Goal: Transaction & Acquisition: Obtain resource

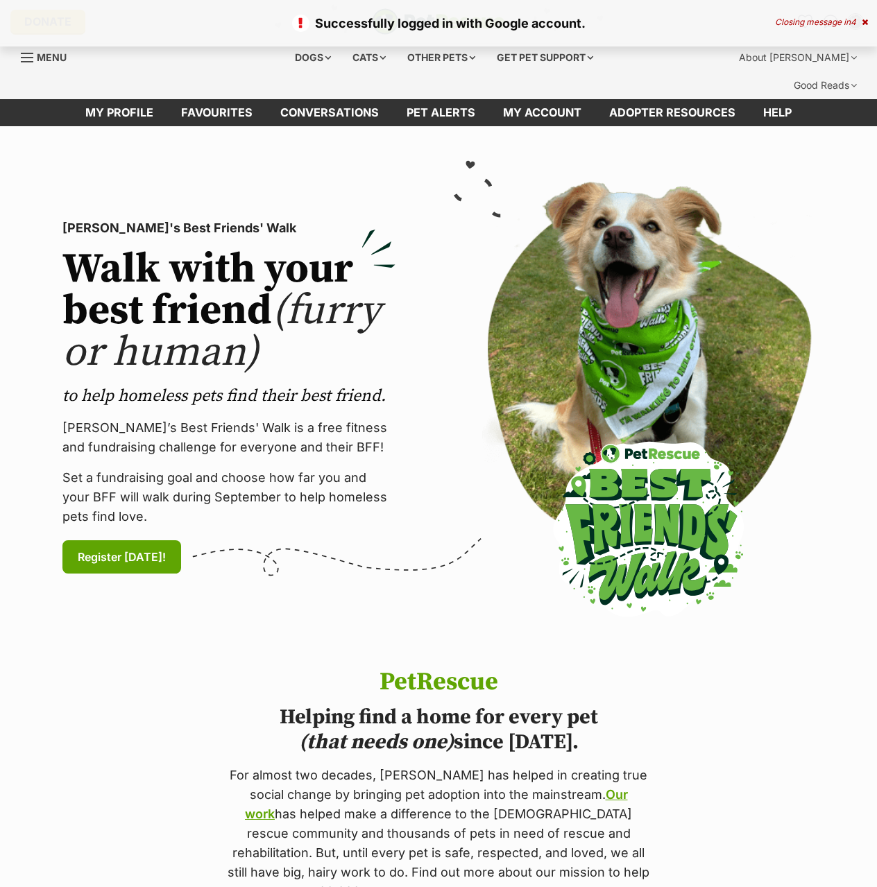
click at [863, 25] on icon at bounding box center [864, 22] width 6 height 8
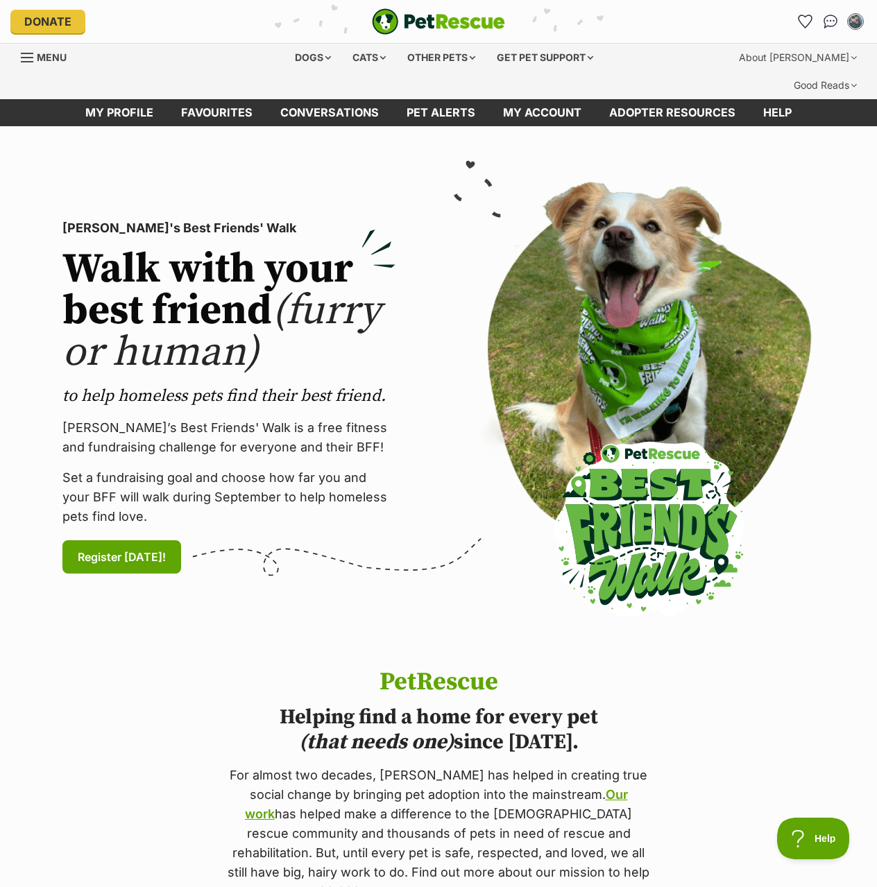
click at [31, 58] on span "Menu" at bounding box center [27, 57] width 12 height 1
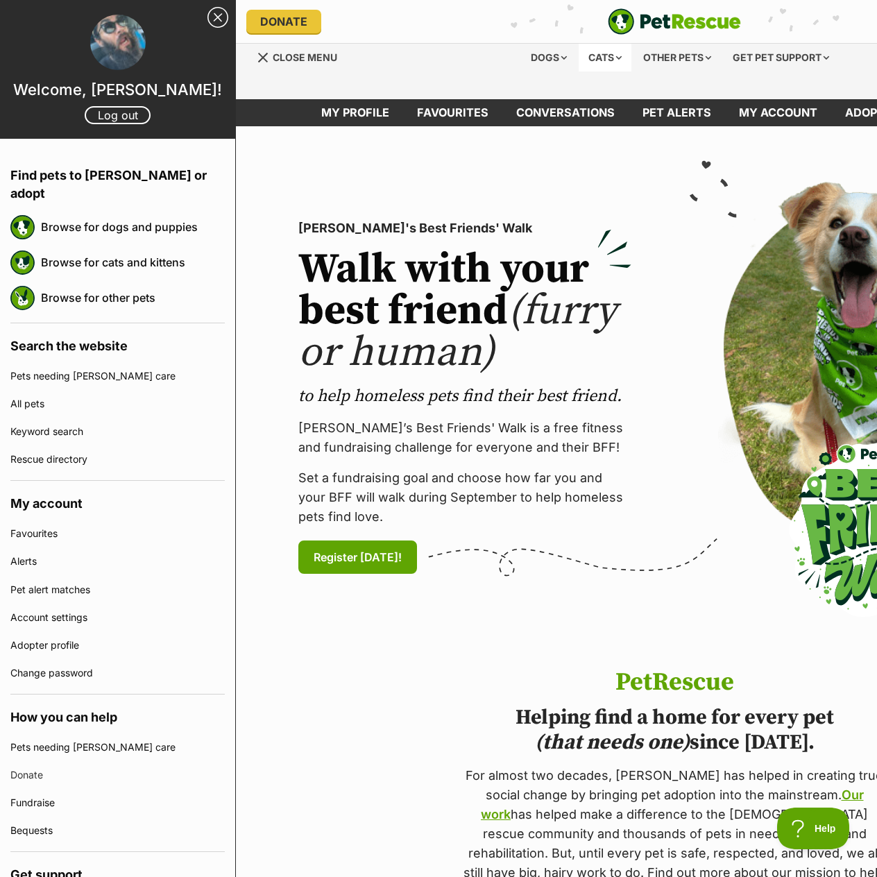
click at [619, 53] on div "Cats" at bounding box center [604, 58] width 53 height 28
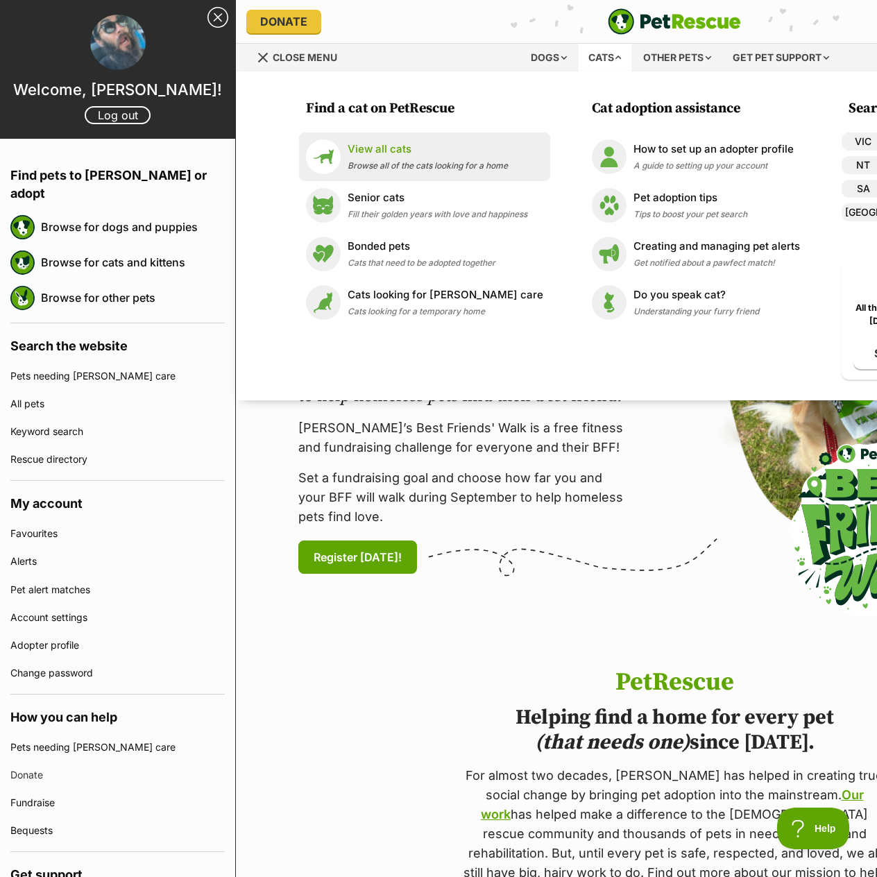
click at [489, 157] on div "View all cats Browse all of the cats looking for a home" at bounding box center [427, 156] width 160 height 30
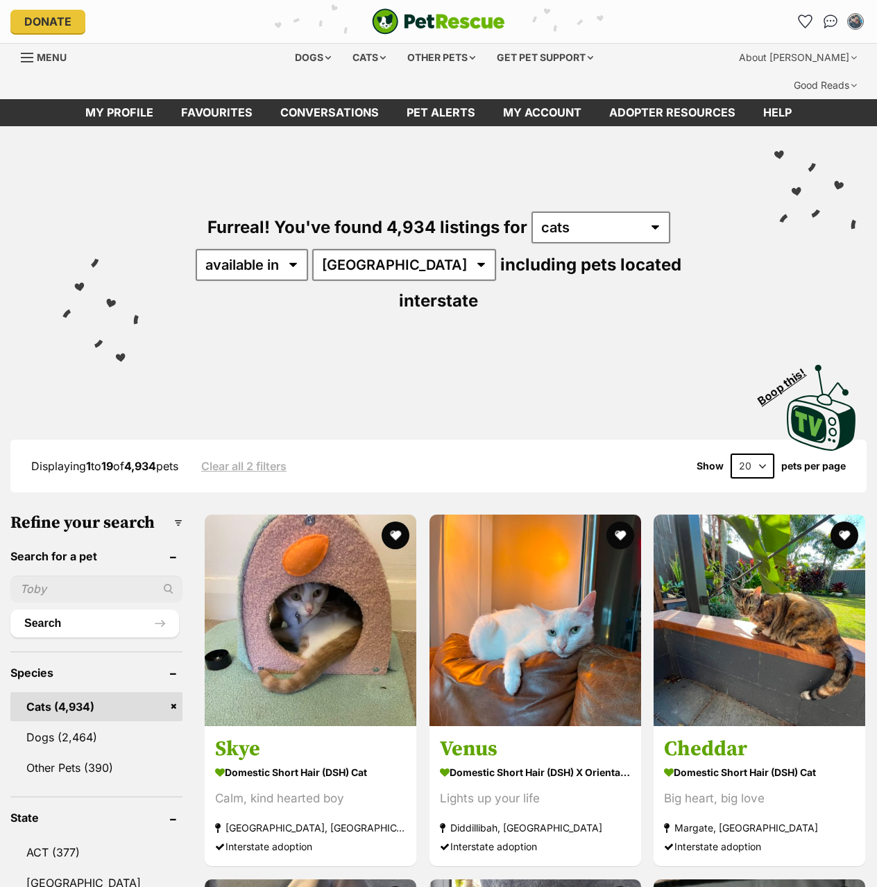
scroll to position [485, 0]
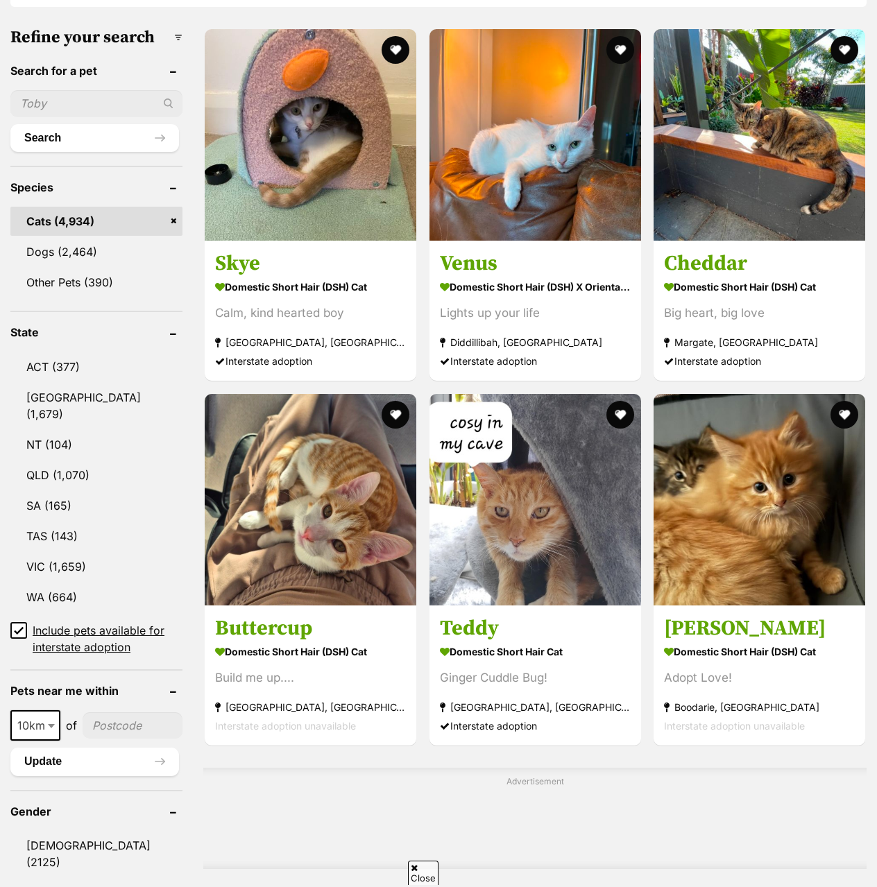
click at [123, 712] on input"] "postcode" at bounding box center [133, 725] width 100 height 26
type input"] "4054"
click at [134, 748] on button "Update" at bounding box center [94, 762] width 169 height 28
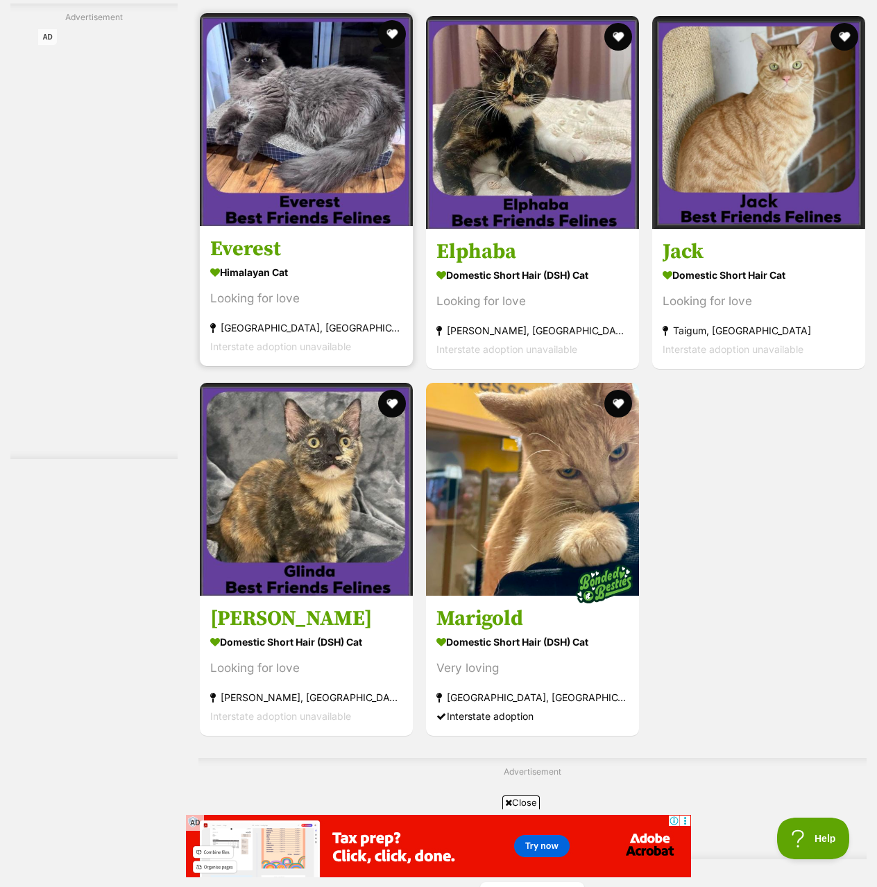
scroll to position [2774, 0]
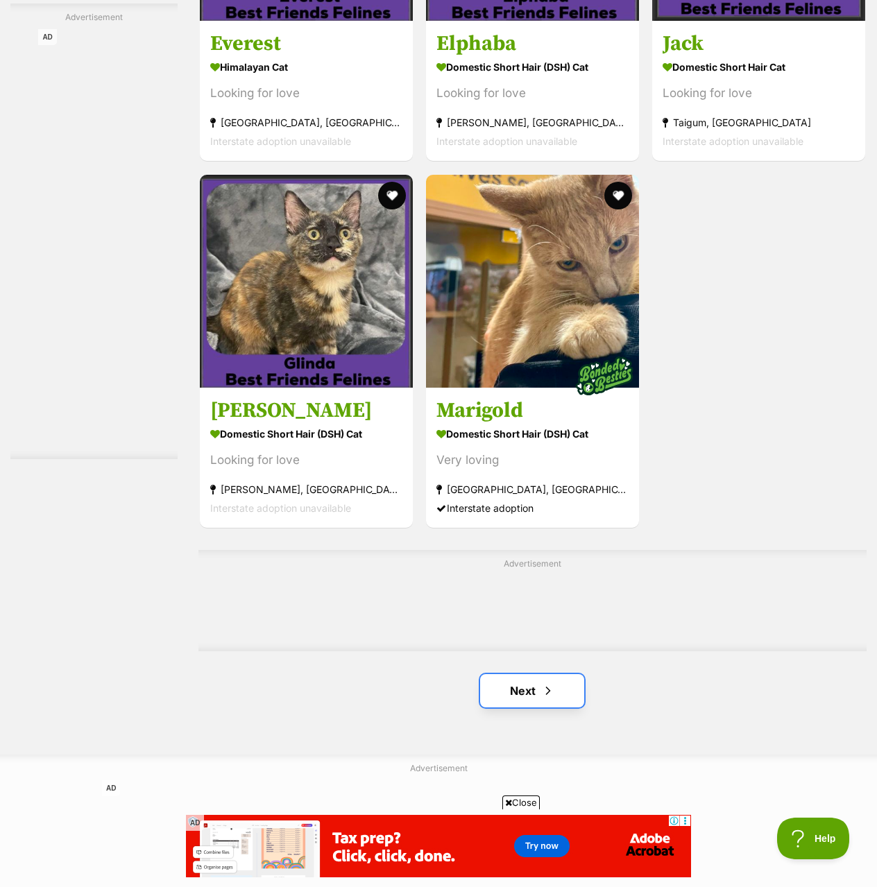
click at [540, 674] on link "Next" at bounding box center [532, 690] width 104 height 33
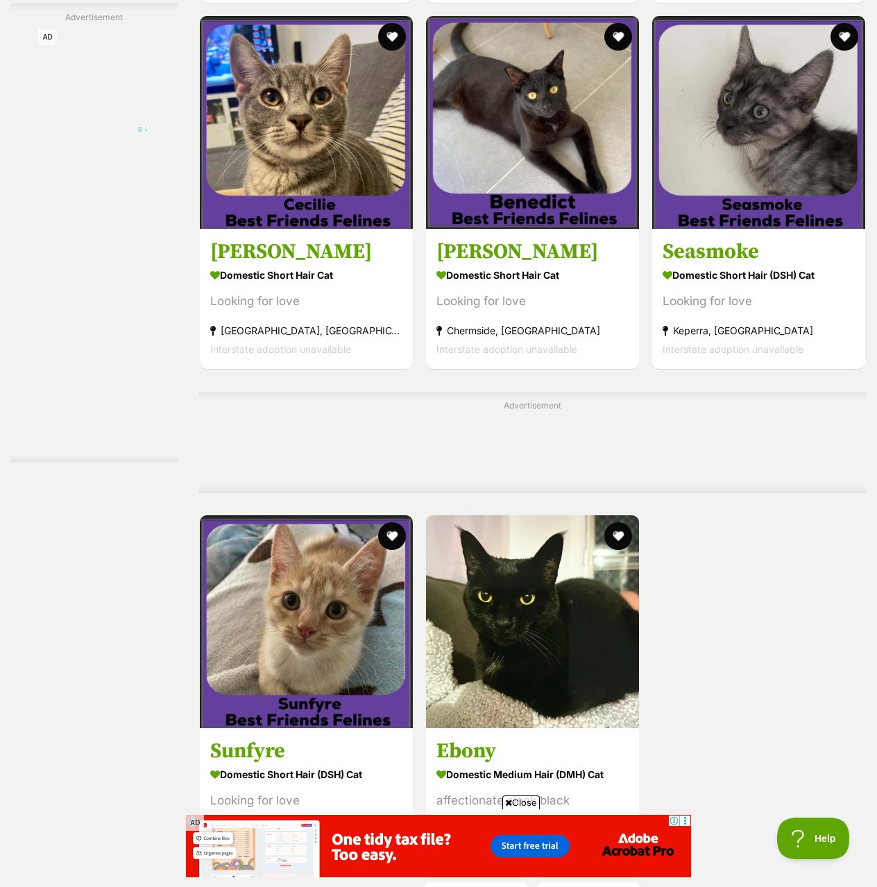
scroll to position [2774, 0]
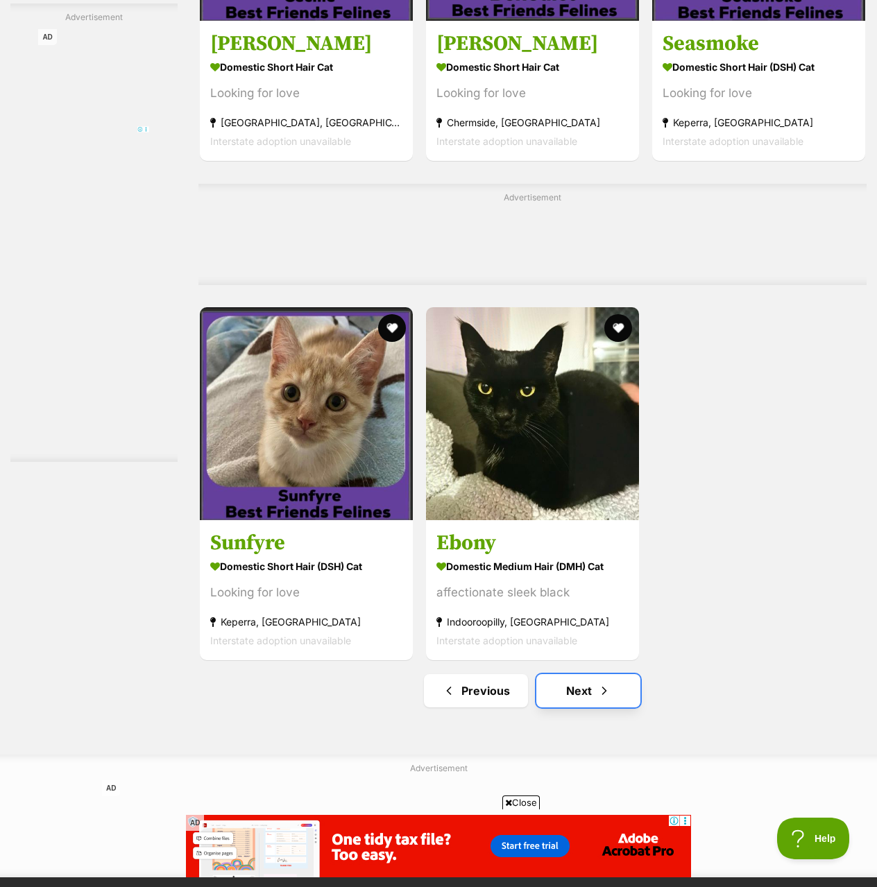
click at [603, 682] on span "Next page" at bounding box center [604, 690] width 14 height 17
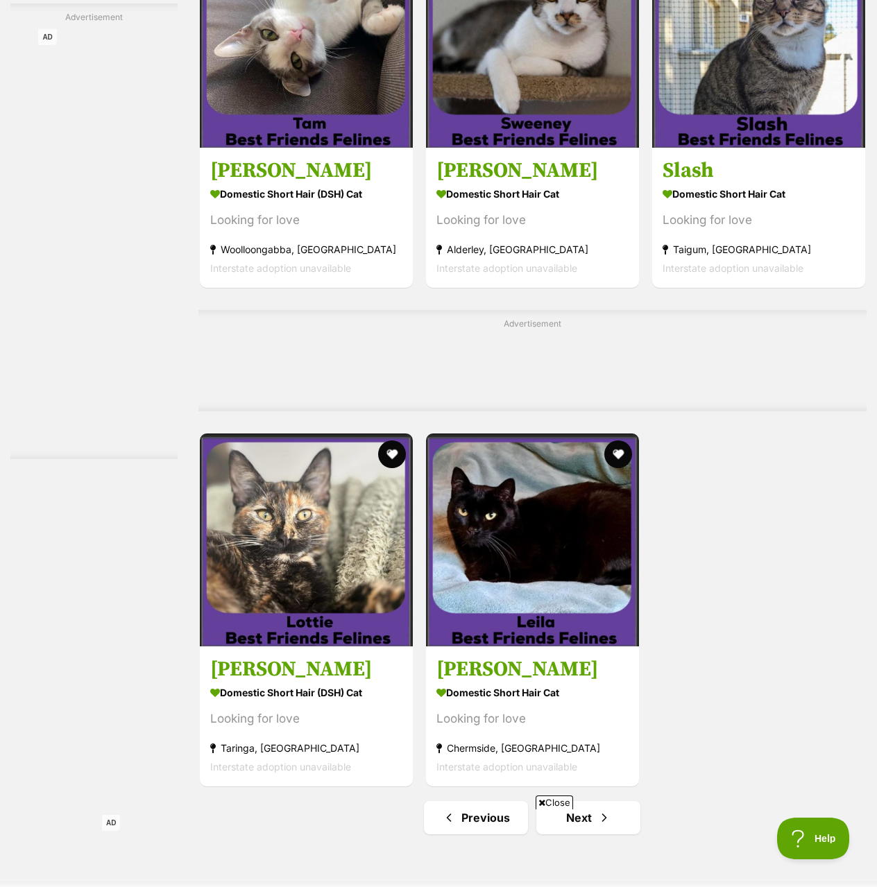
scroll to position [2913, 0]
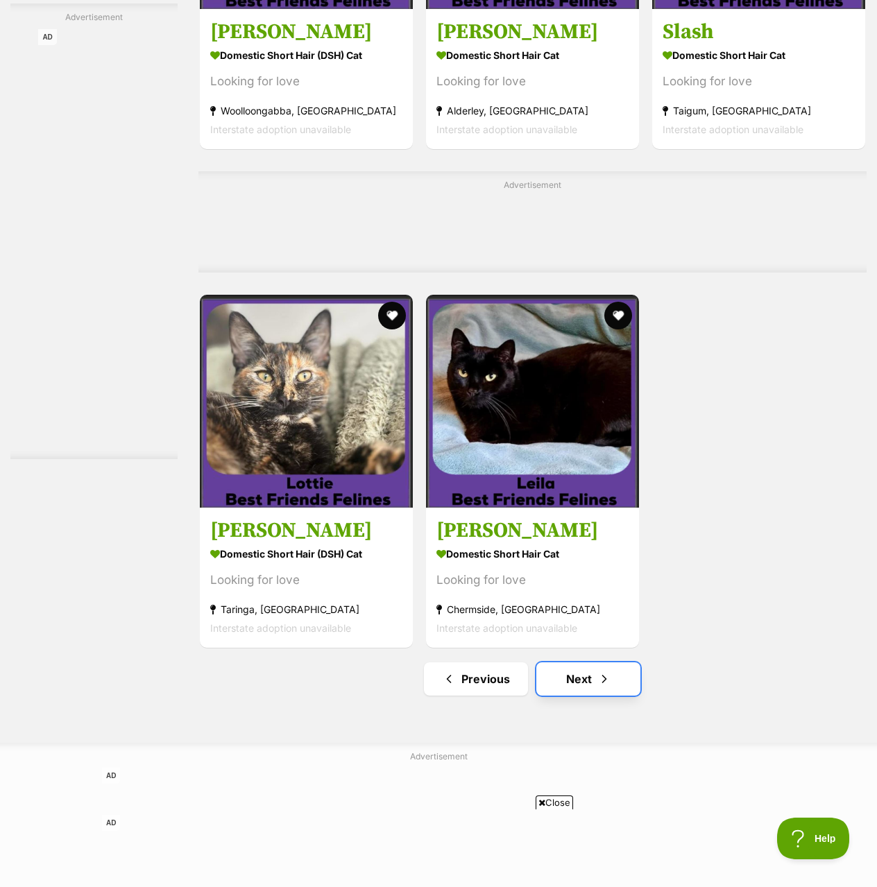
click at [587, 662] on link "Next" at bounding box center [588, 678] width 104 height 33
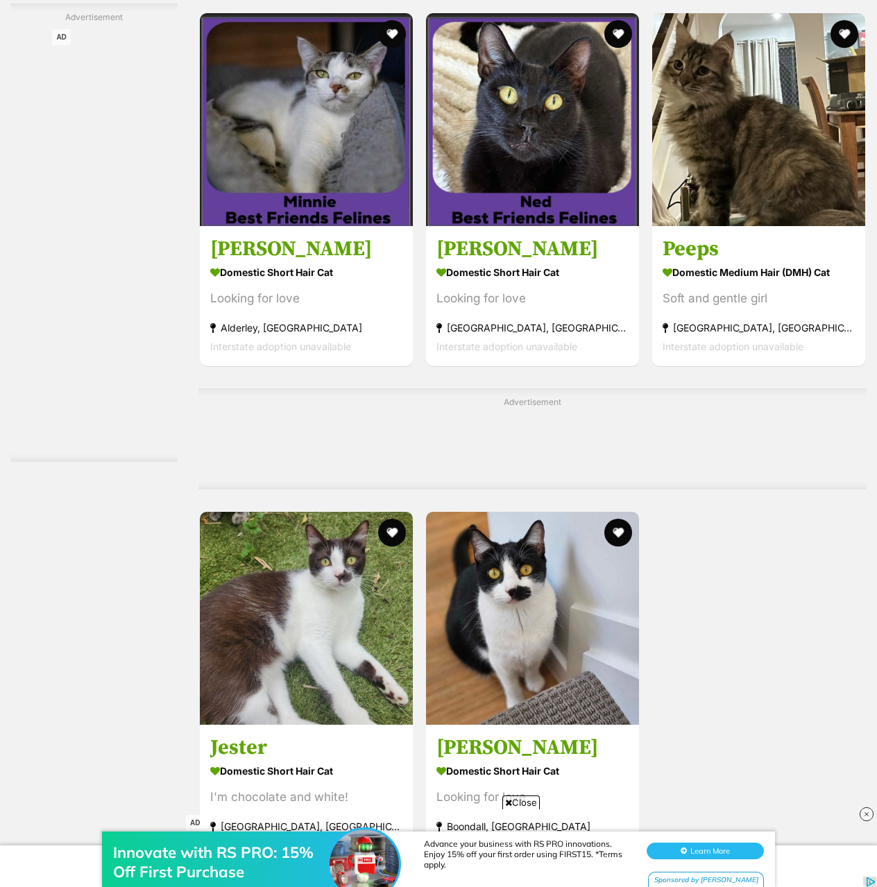
scroll to position [2843, 0]
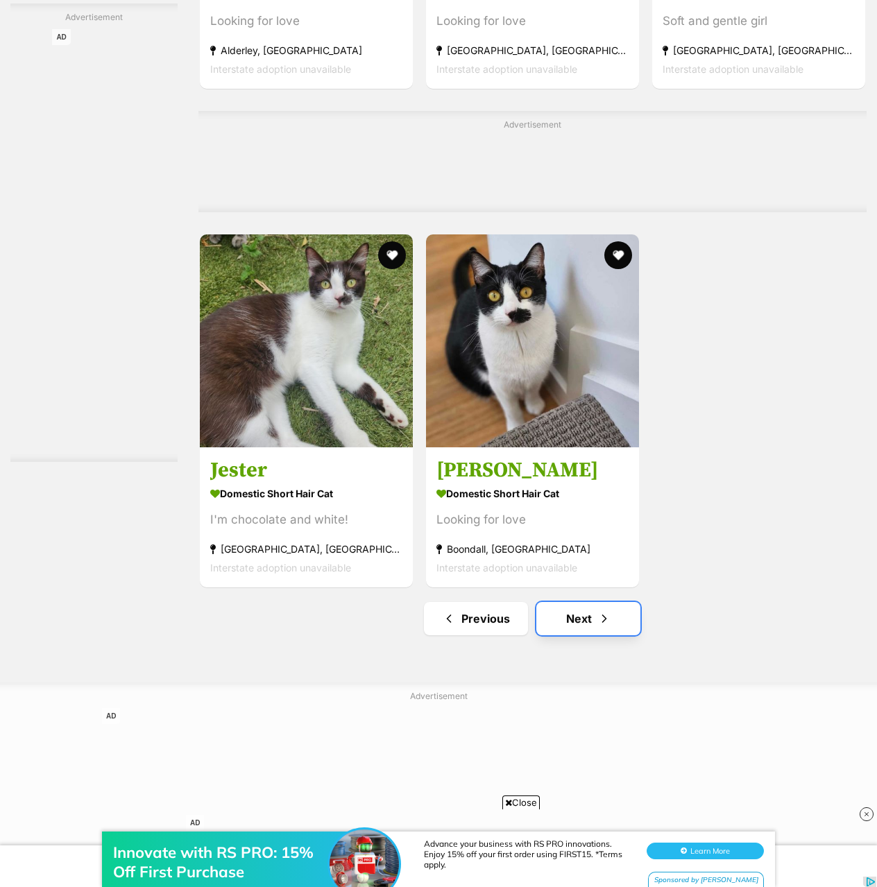
click at [594, 602] on link "Next" at bounding box center [588, 618] width 104 height 33
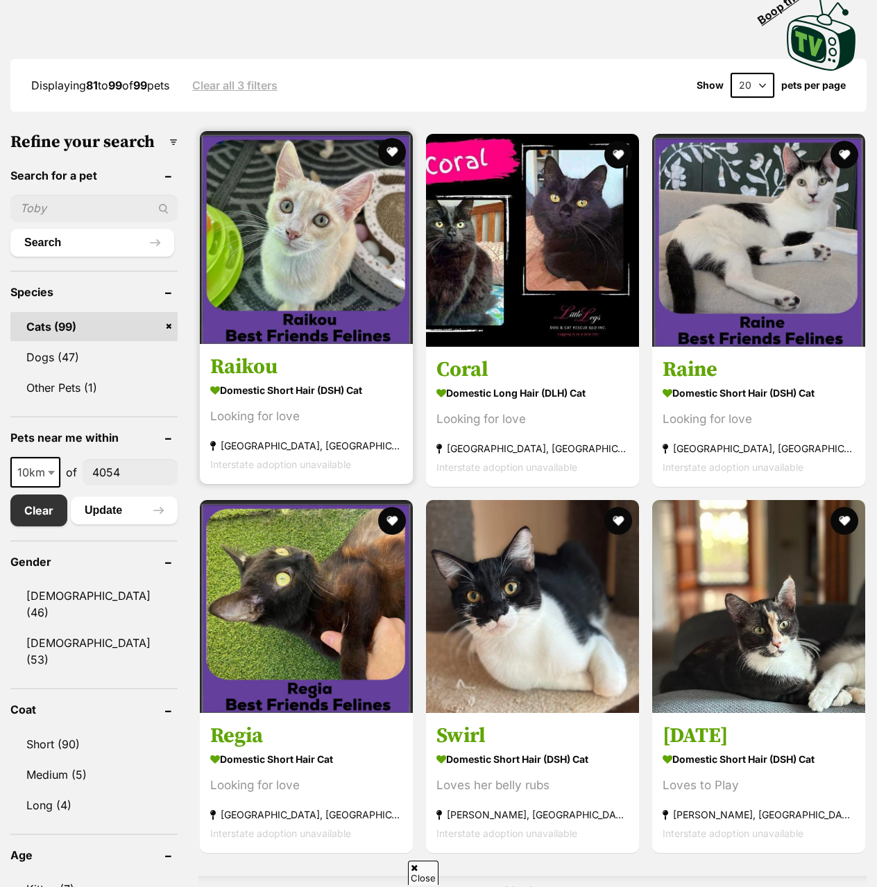
click at [330, 228] on img at bounding box center [306, 237] width 213 height 213
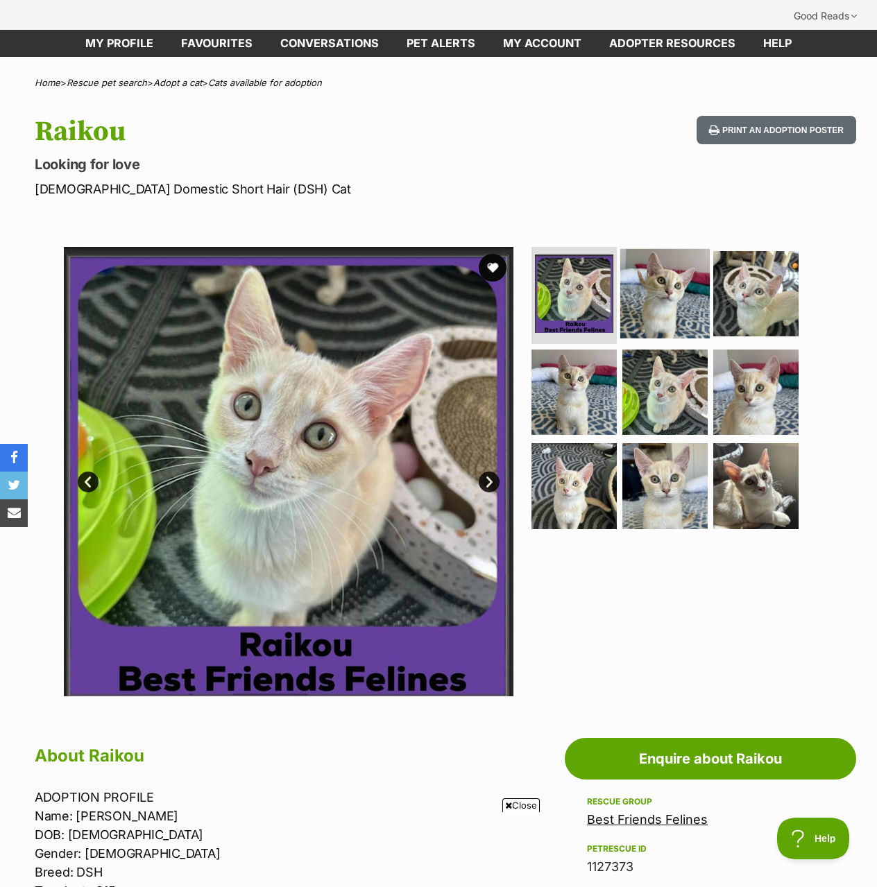
click at [675, 276] on img at bounding box center [664, 293] width 89 height 89
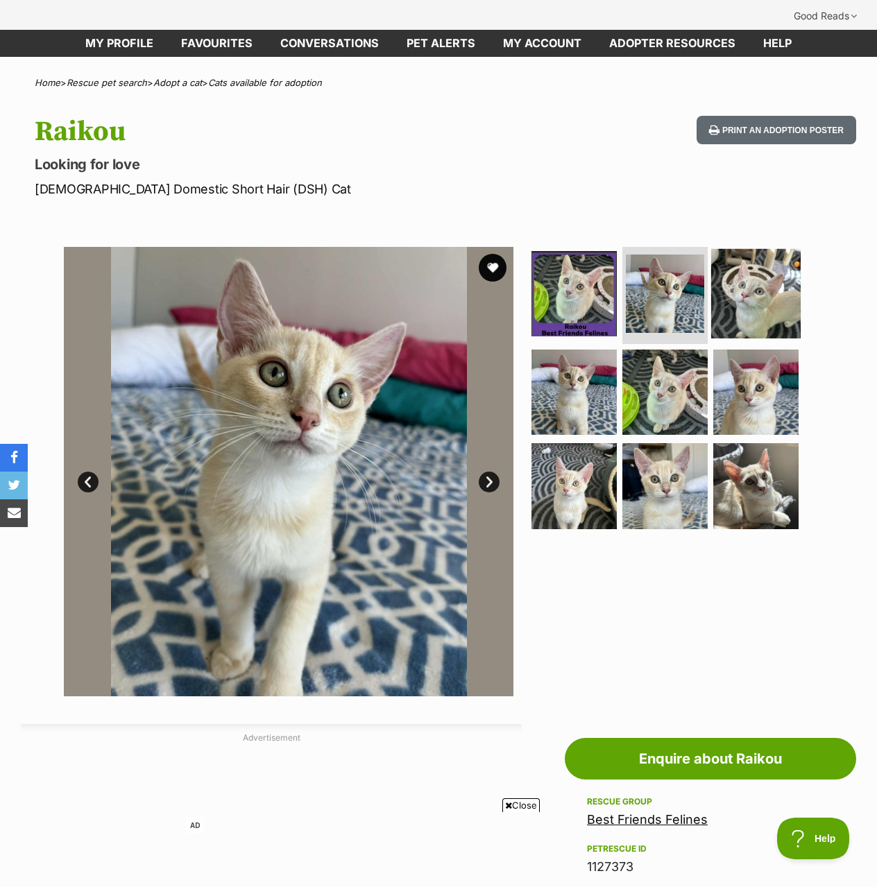
click at [750, 268] on img at bounding box center [755, 293] width 89 height 89
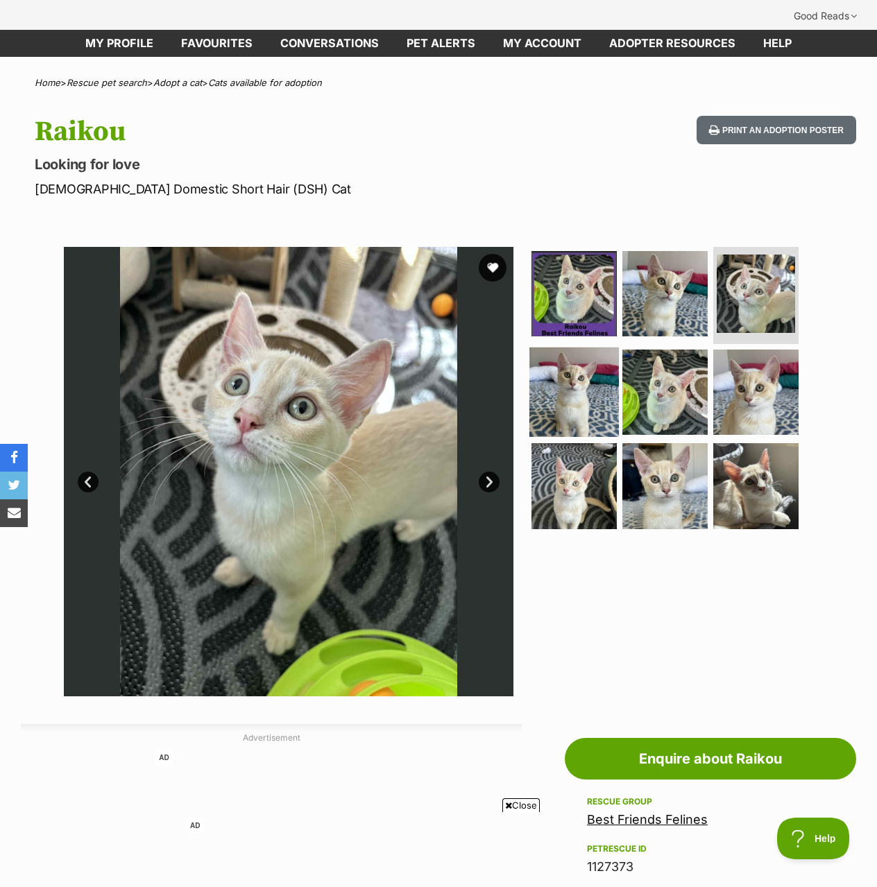
click at [568, 354] on img at bounding box center [573, 391] width 89 height 89
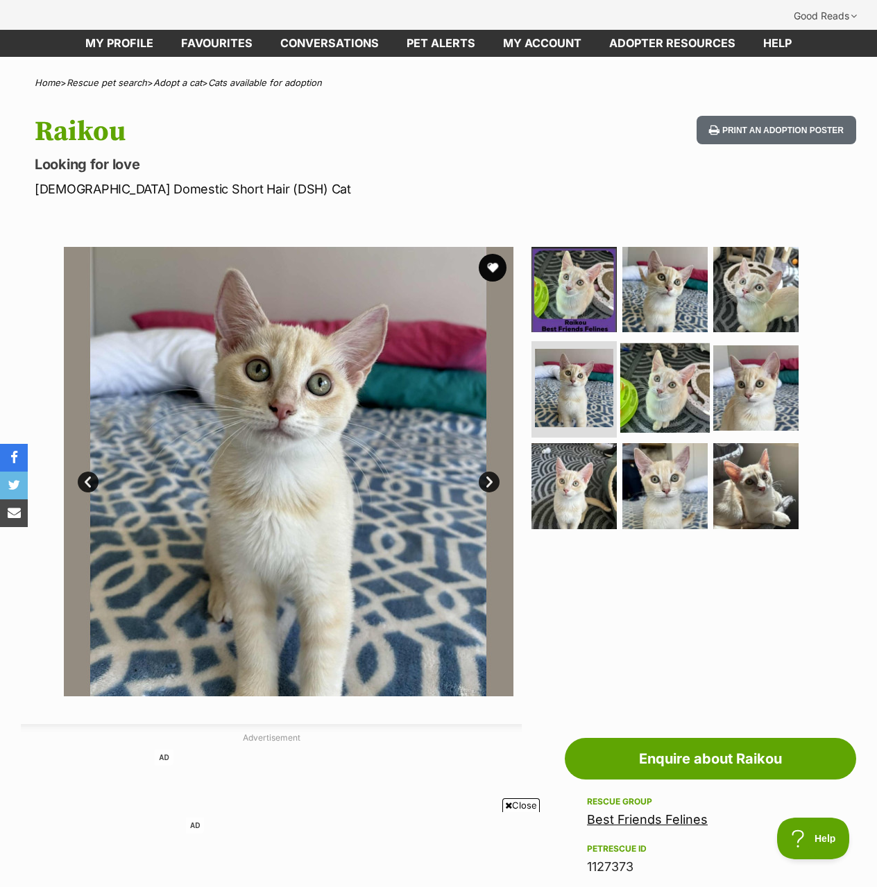
click at [668, 352] on img at bounding box center [664, 387] width 89 height 89
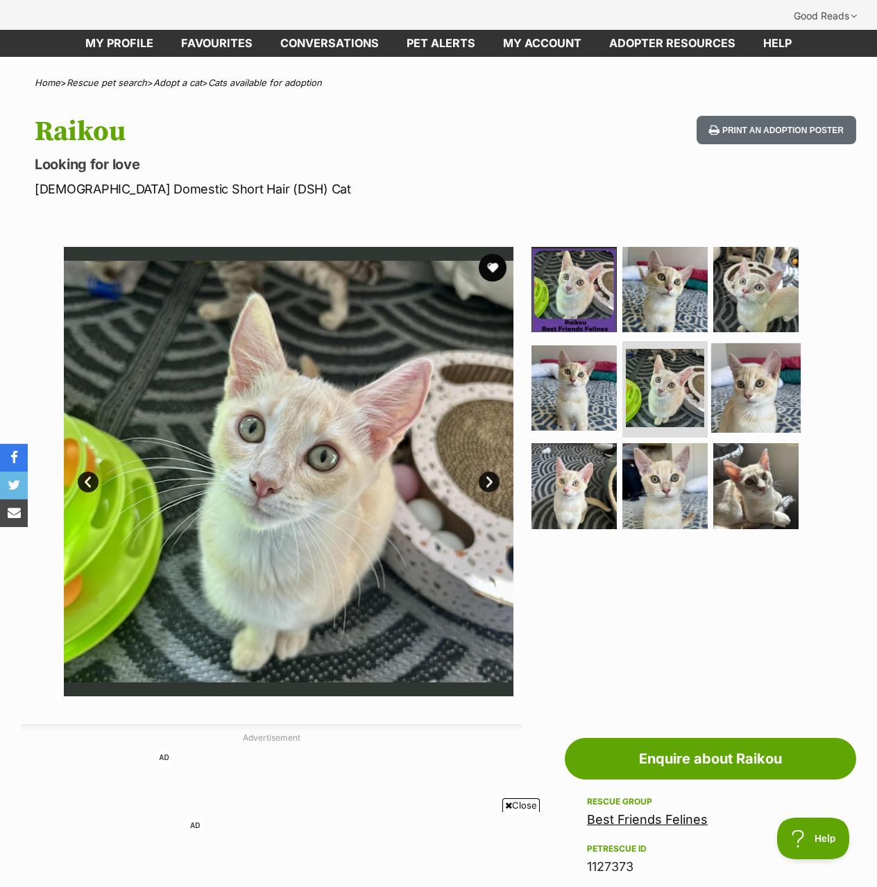
click at [759, 360] on img at bounding box center [755, 387] width 89 height 89
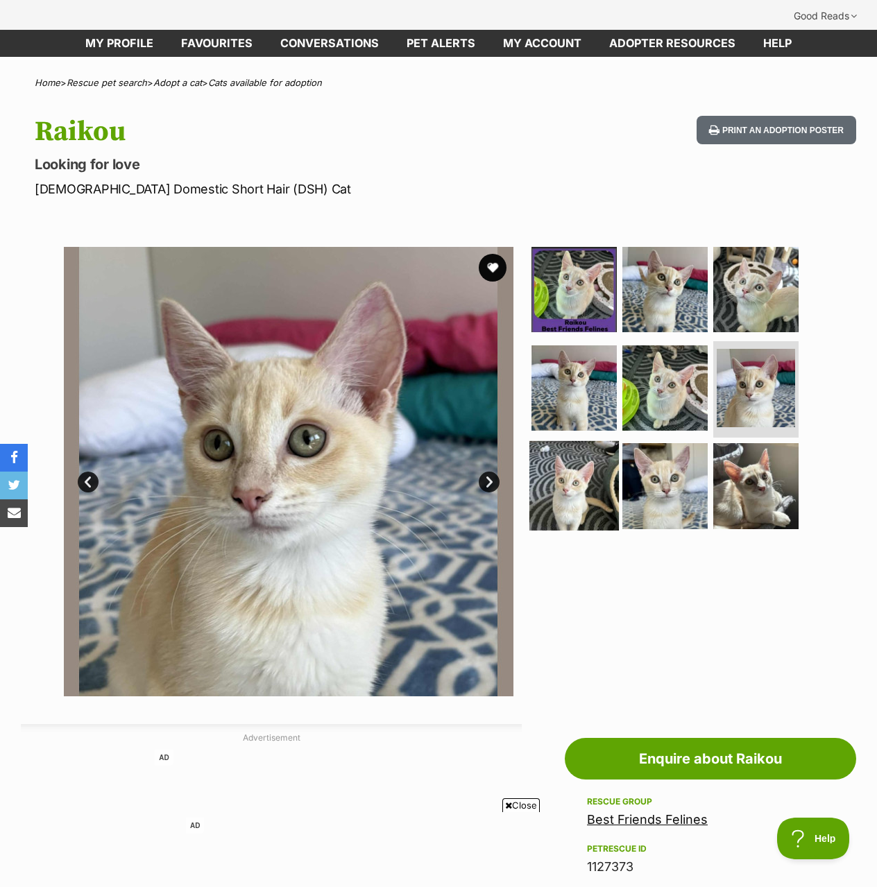
click at [584, 449] on img at bounding box center [573, 485] width 89 height 89
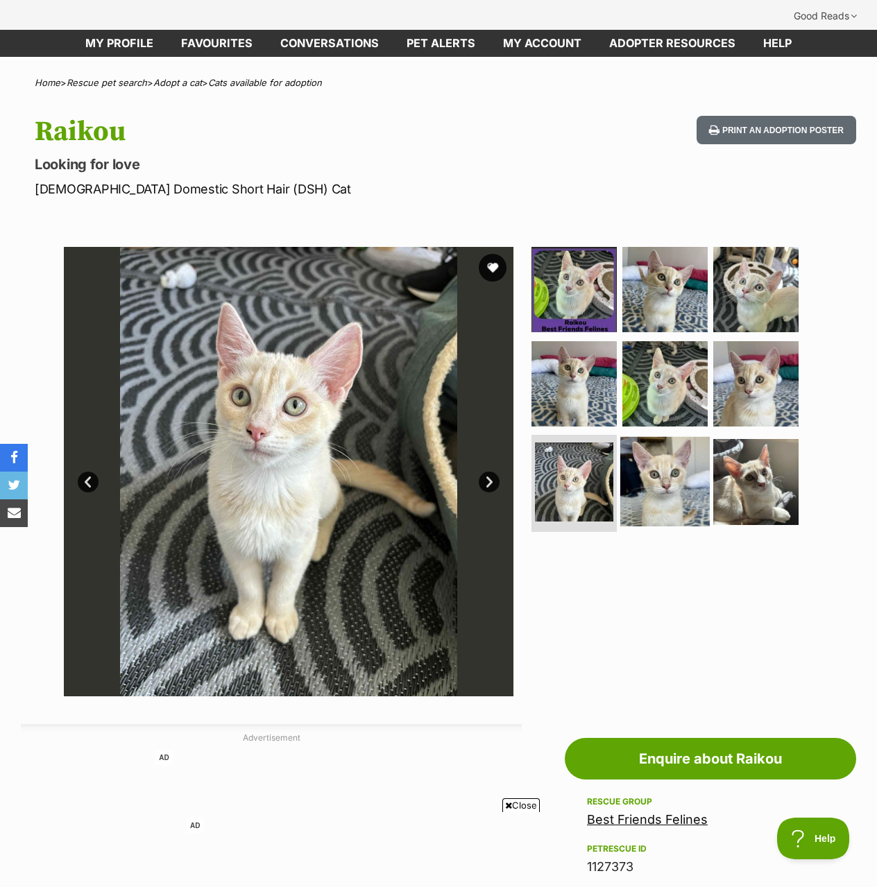
click at [666, 444] on img at bounding box center [664, 481] width 89 height 89
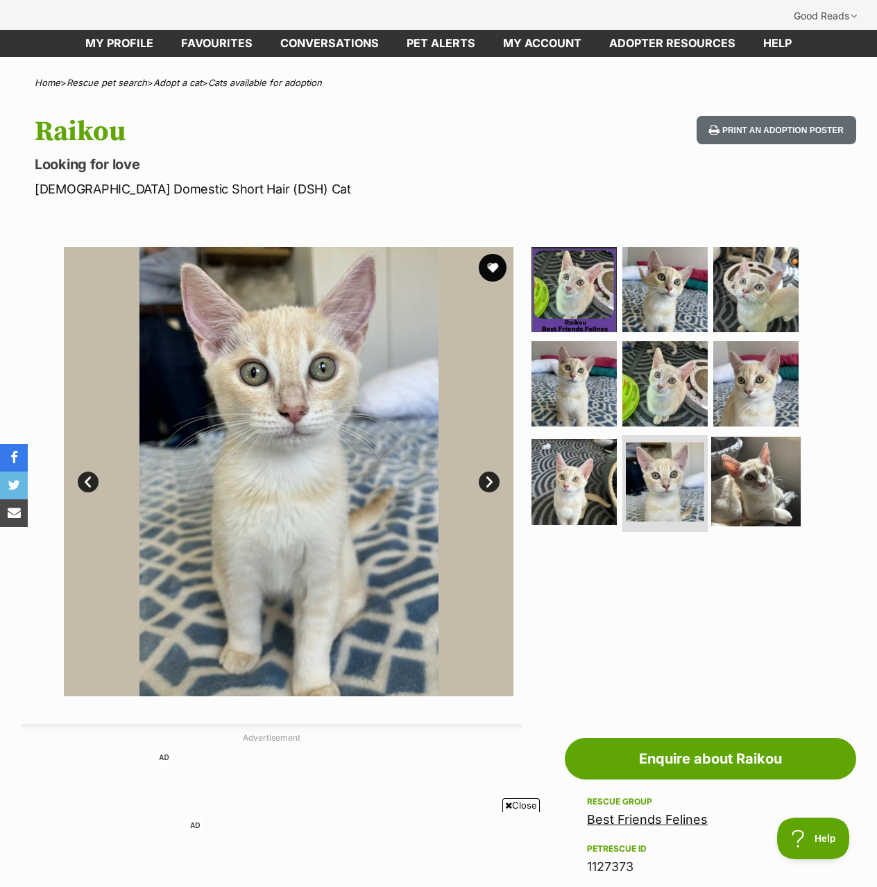
click at [771, 457] on img at bounding box center [755, 481] width 89 height 89
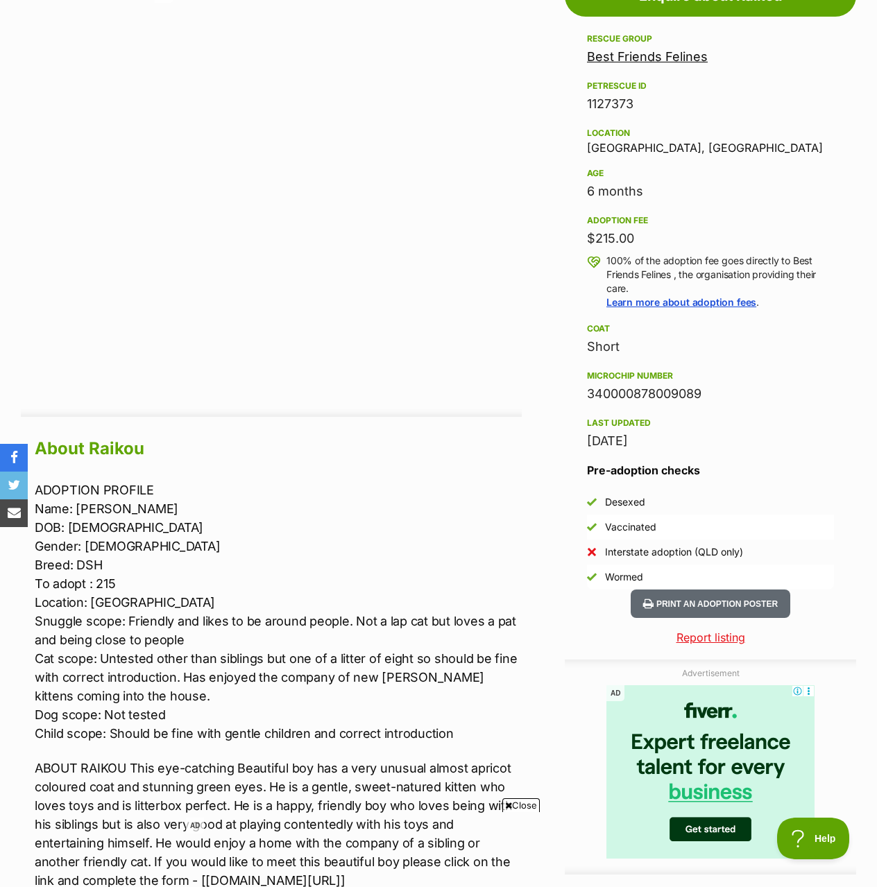
scroll to position [763, 0]
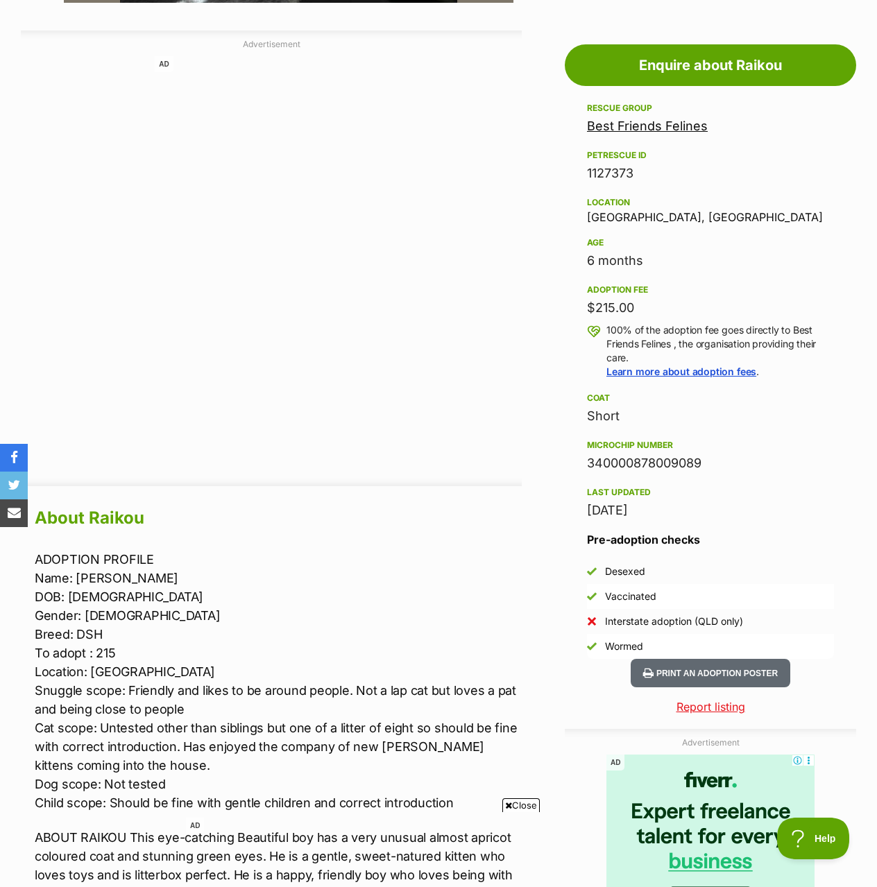
click at [624, 119] on link "Best Friends Felines" at bounding box center [647, 126] width 121 height 15
